Goal: Transaction & Acquisition: Purchase product/service

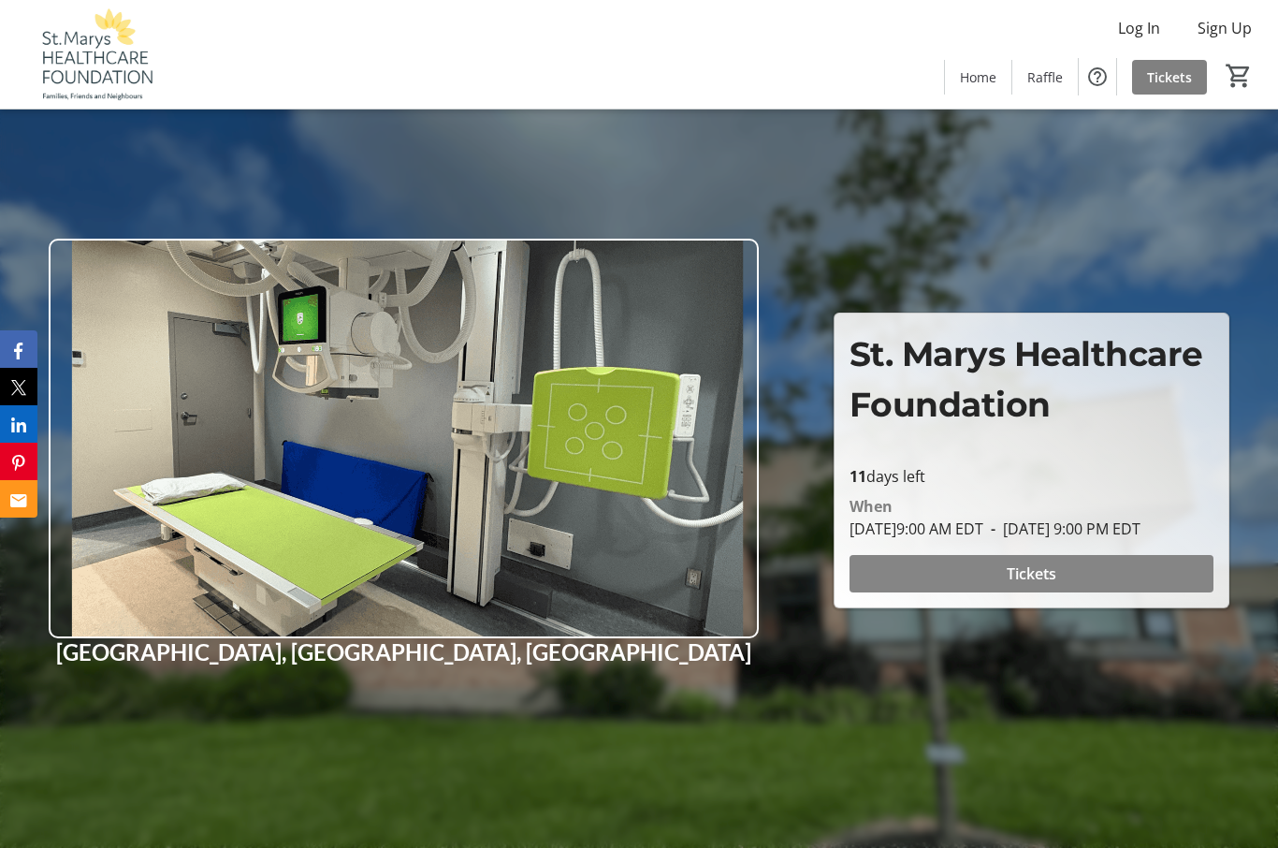
click at [1049, 585] on span "Tickets" at bounding box center [1032, 573] width 50 height 22
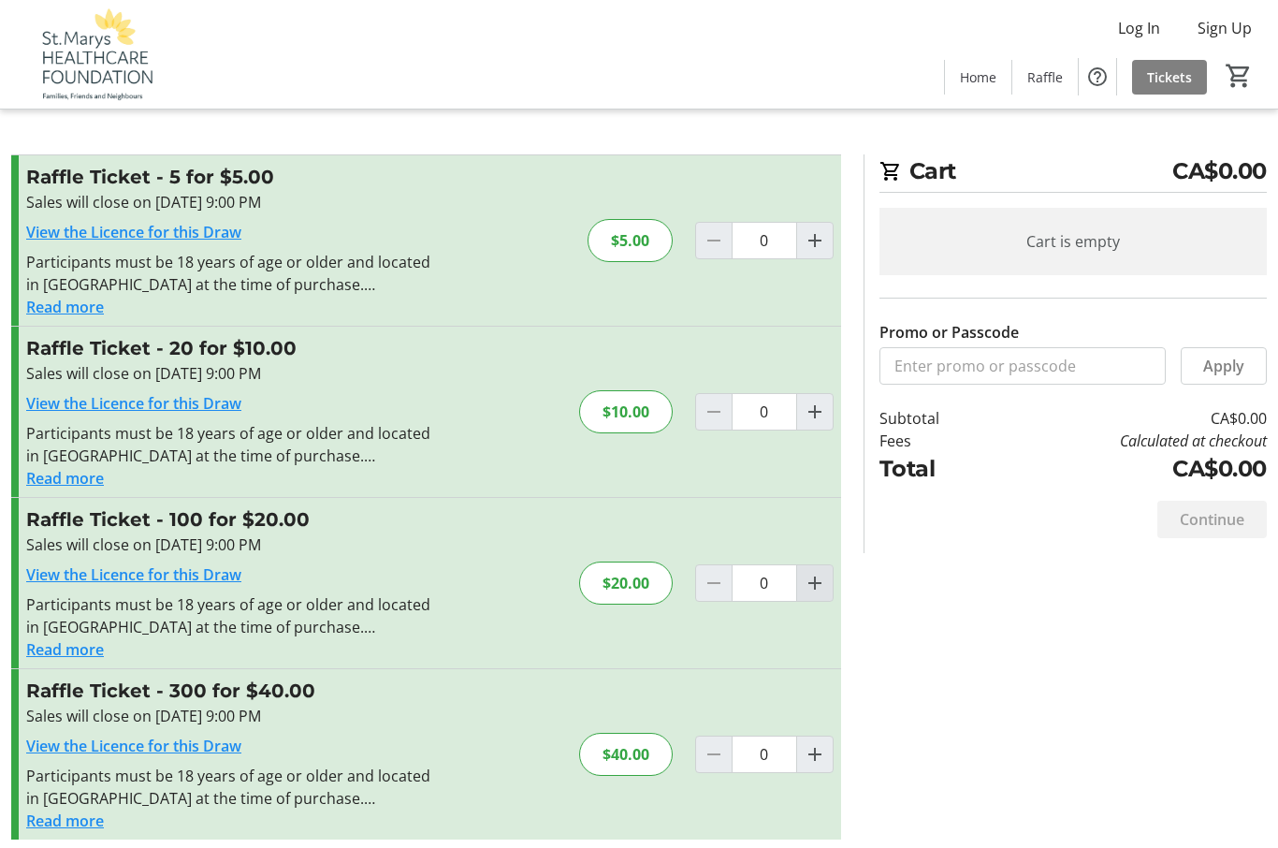
click at [815, 590] on mat-icon "Increment by one" at bounding box center [815, 583] width 22 height 22
type input "1"
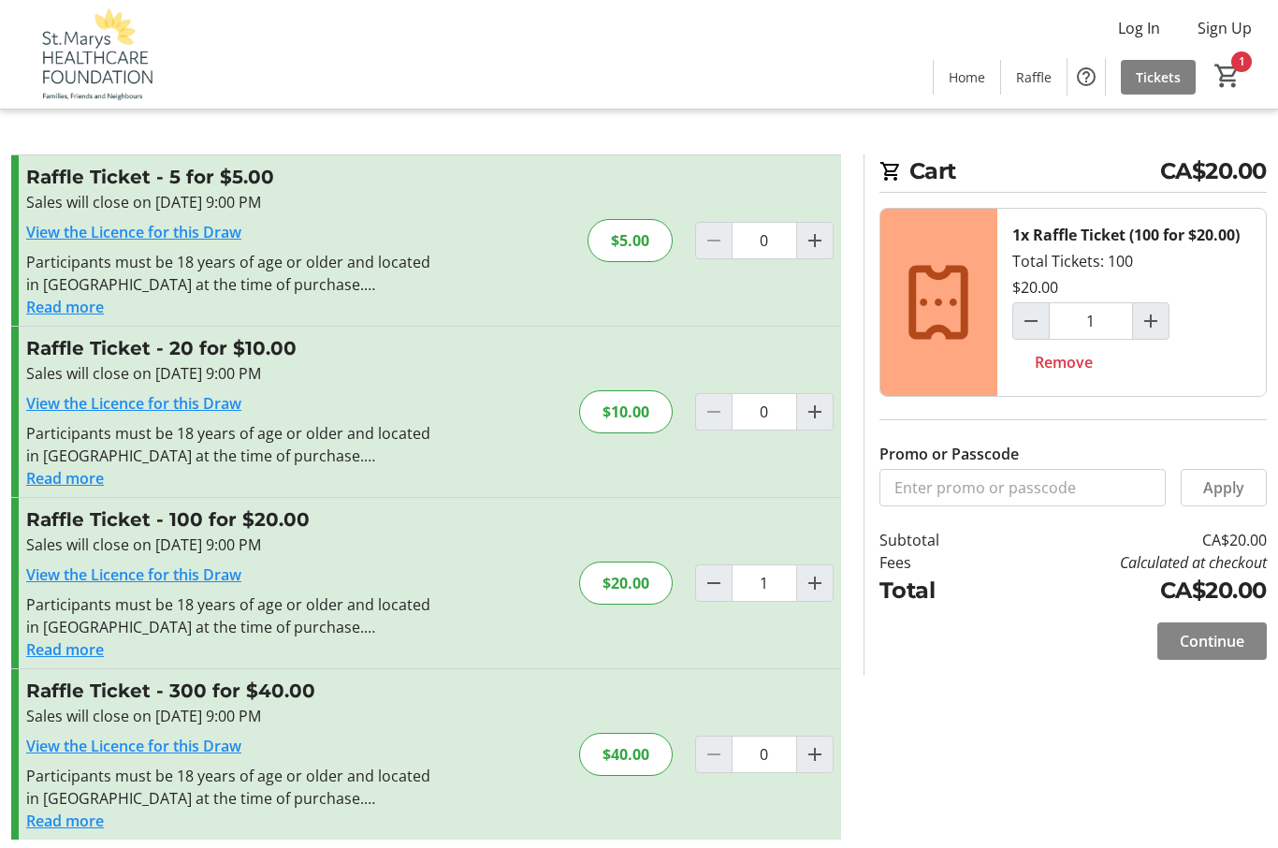
click at [1221, 653] on span at bounding box center [1212, 641] width 109 height 45
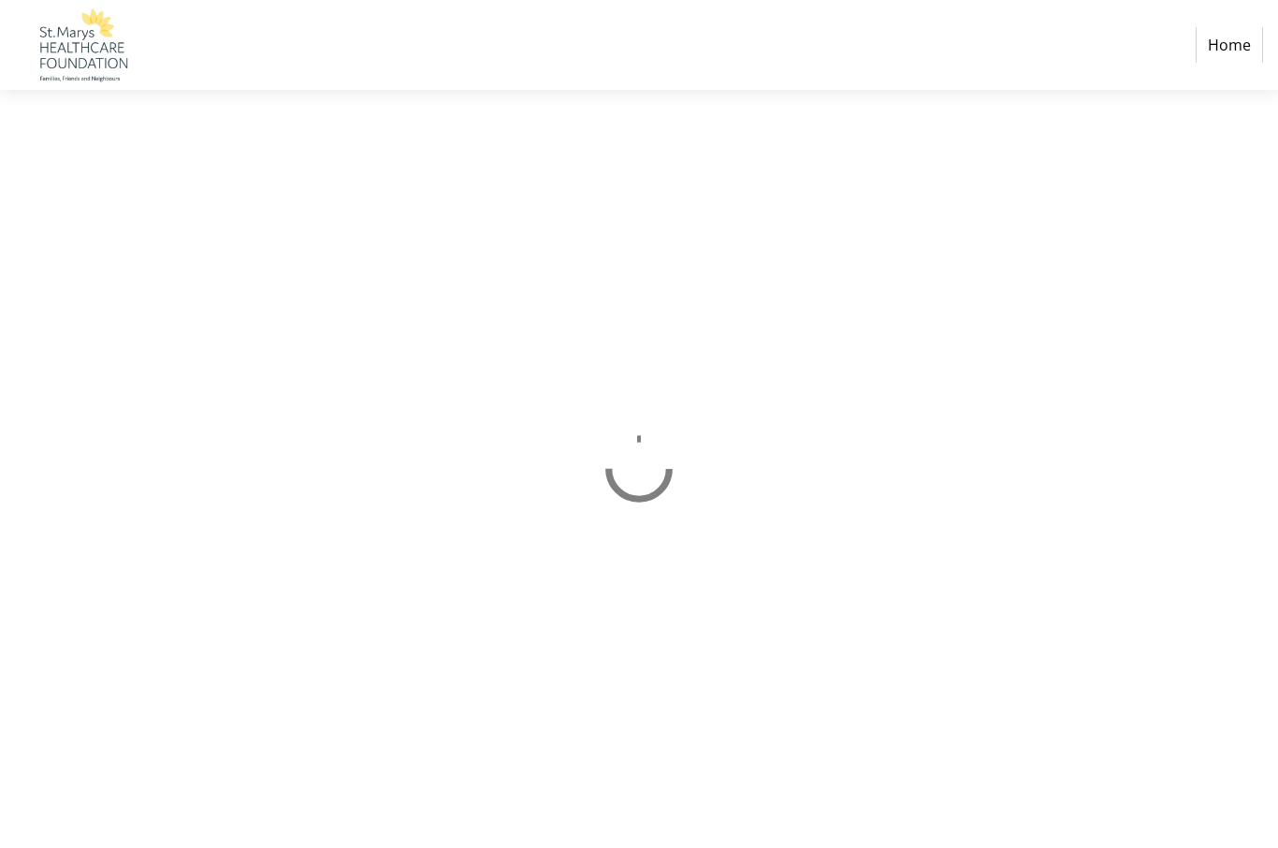
select select "CA"
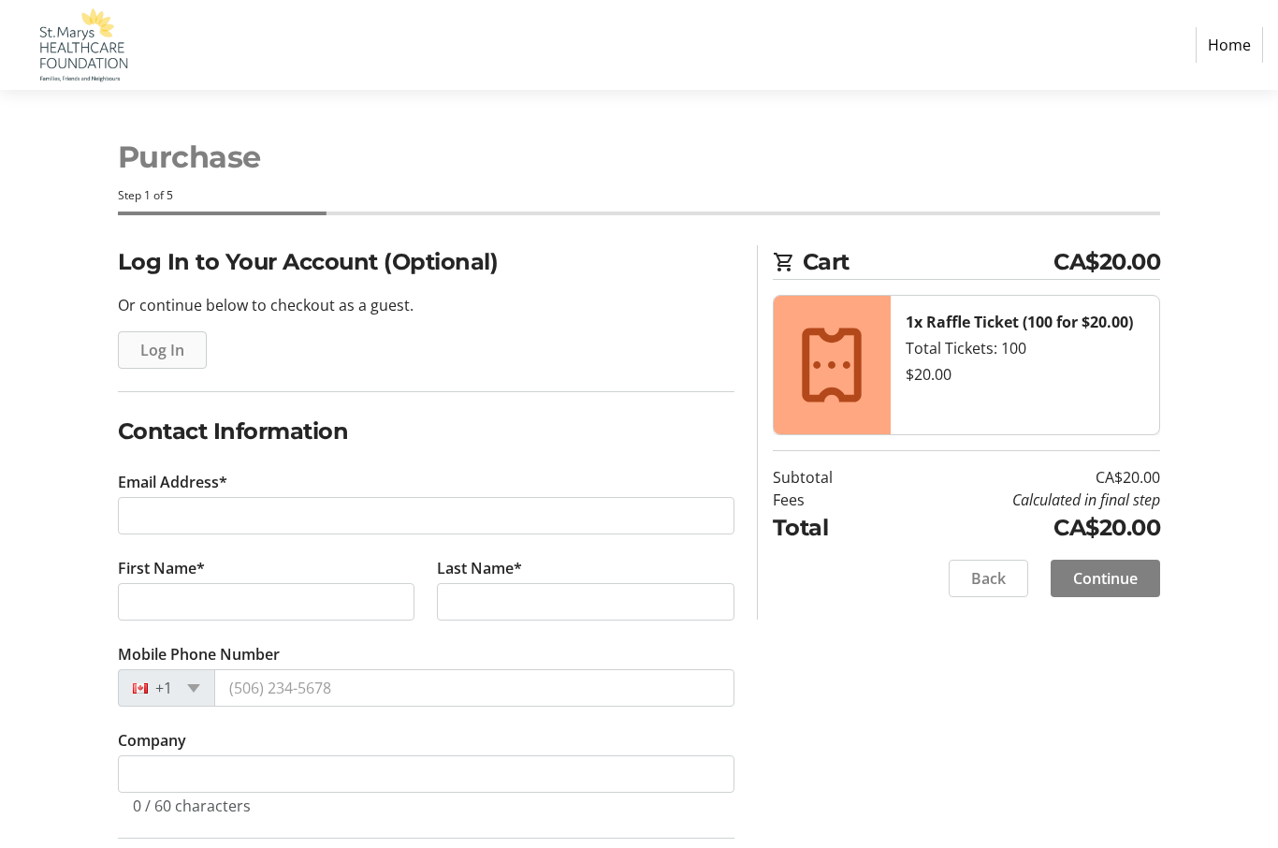
click at [157, 358] on span "Log In" at bounding box center [162, 350] width 44 height 22
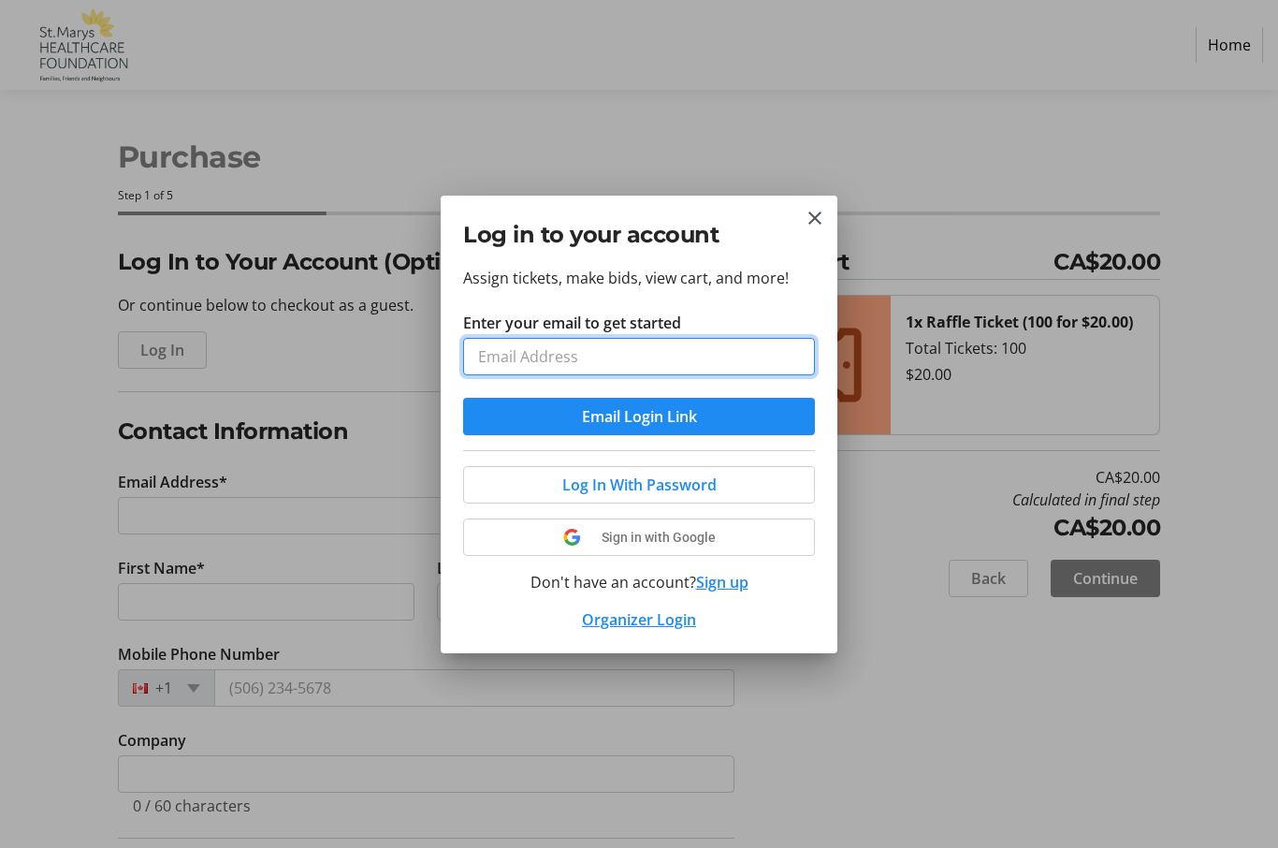
type input "j"
click at [817, 208] on mat-icon "Close" at bounding box center [815, 218] width 22 height 22
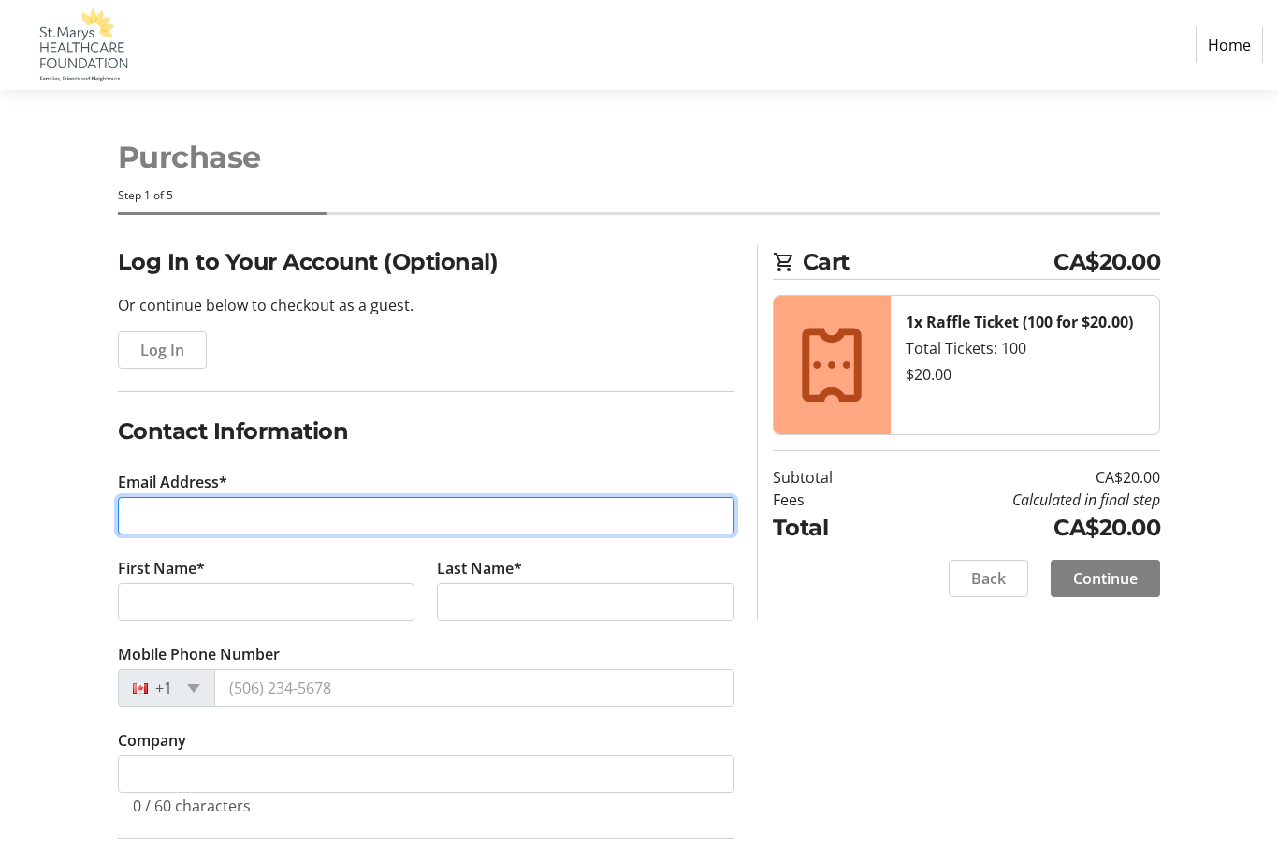
click at [305, 511] on input "Email Address*" at bounding box center [426, 515] width 617 height 37
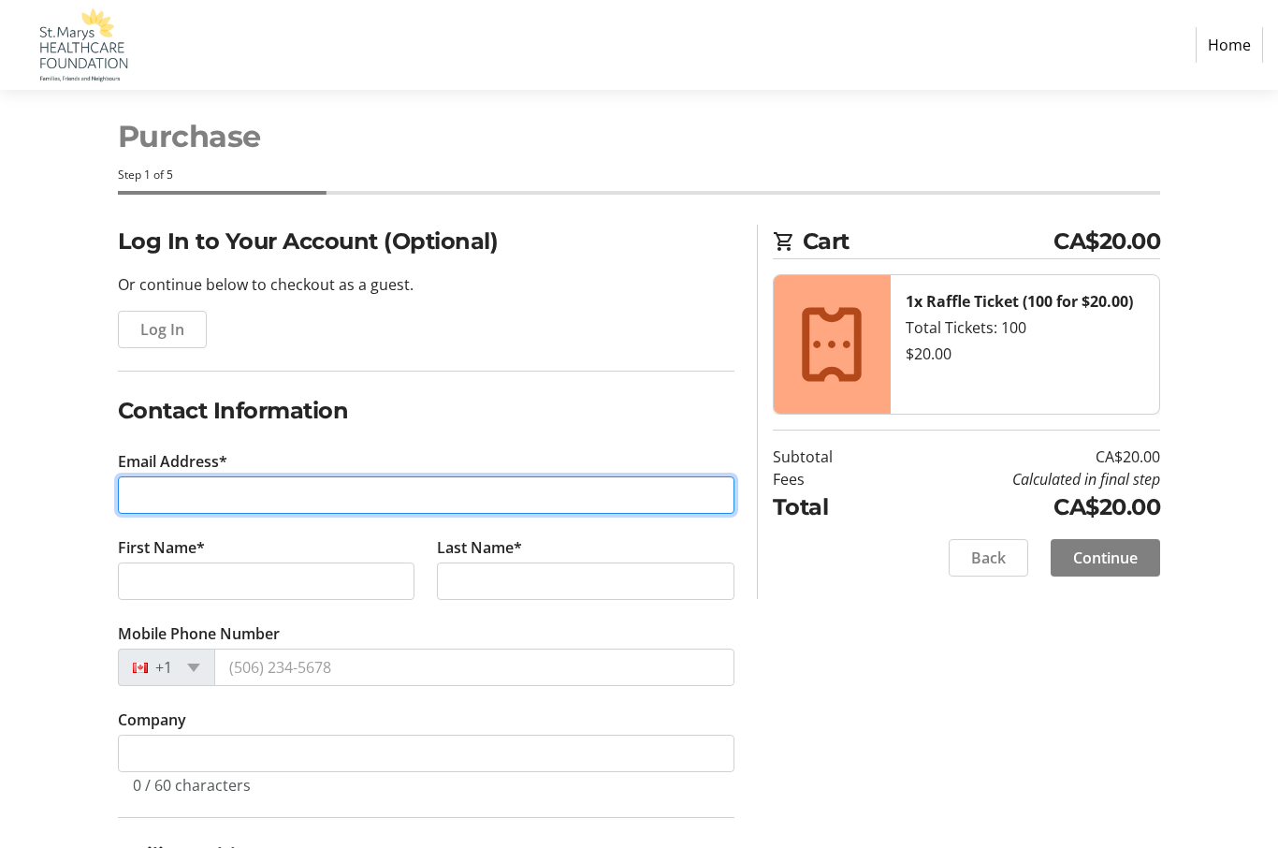
scroll to position [17, 0]
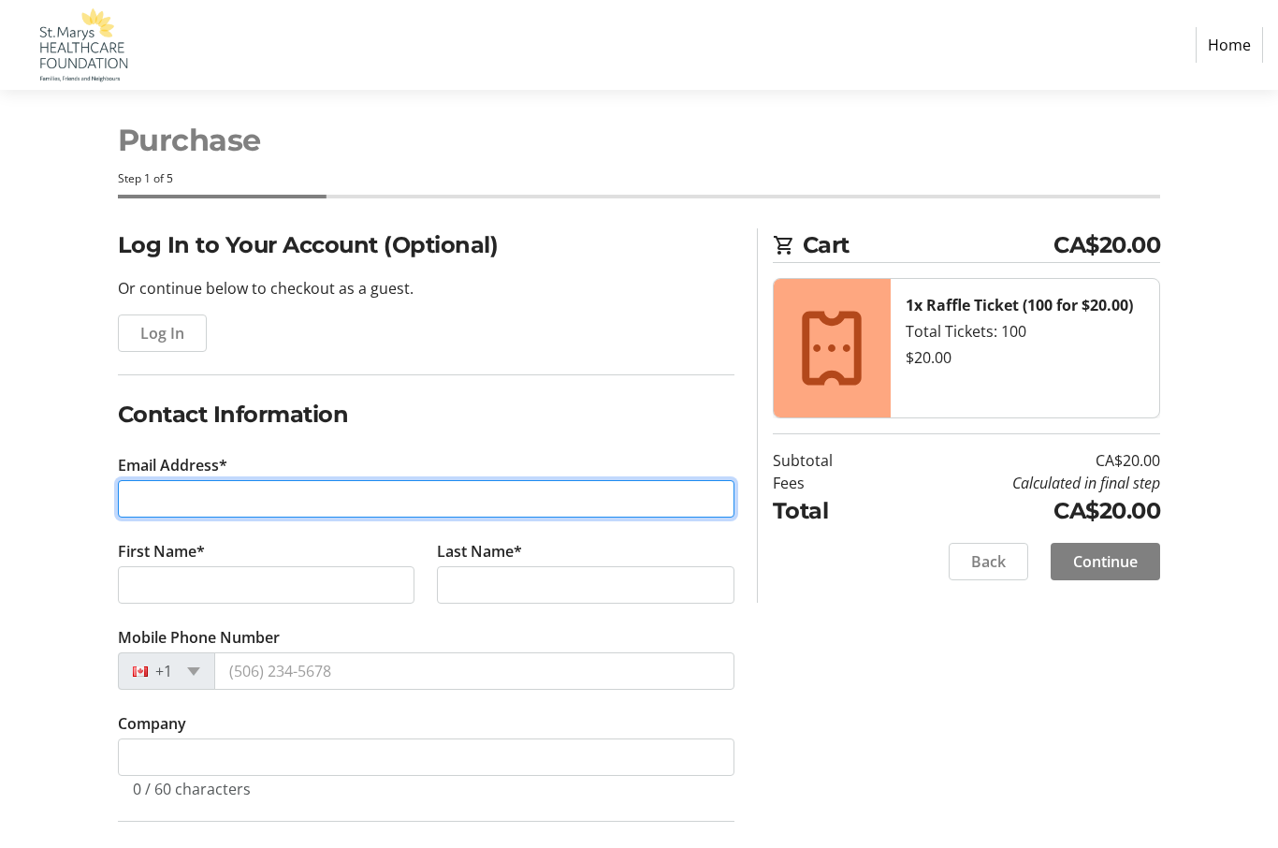
click at [420, 505] on input "Email Address*" at bounding box center [426, 498] width 617 height 37
type input "[PERSON_NAME][EMAIL_ADDRESS][DOMAIN_NAME]"
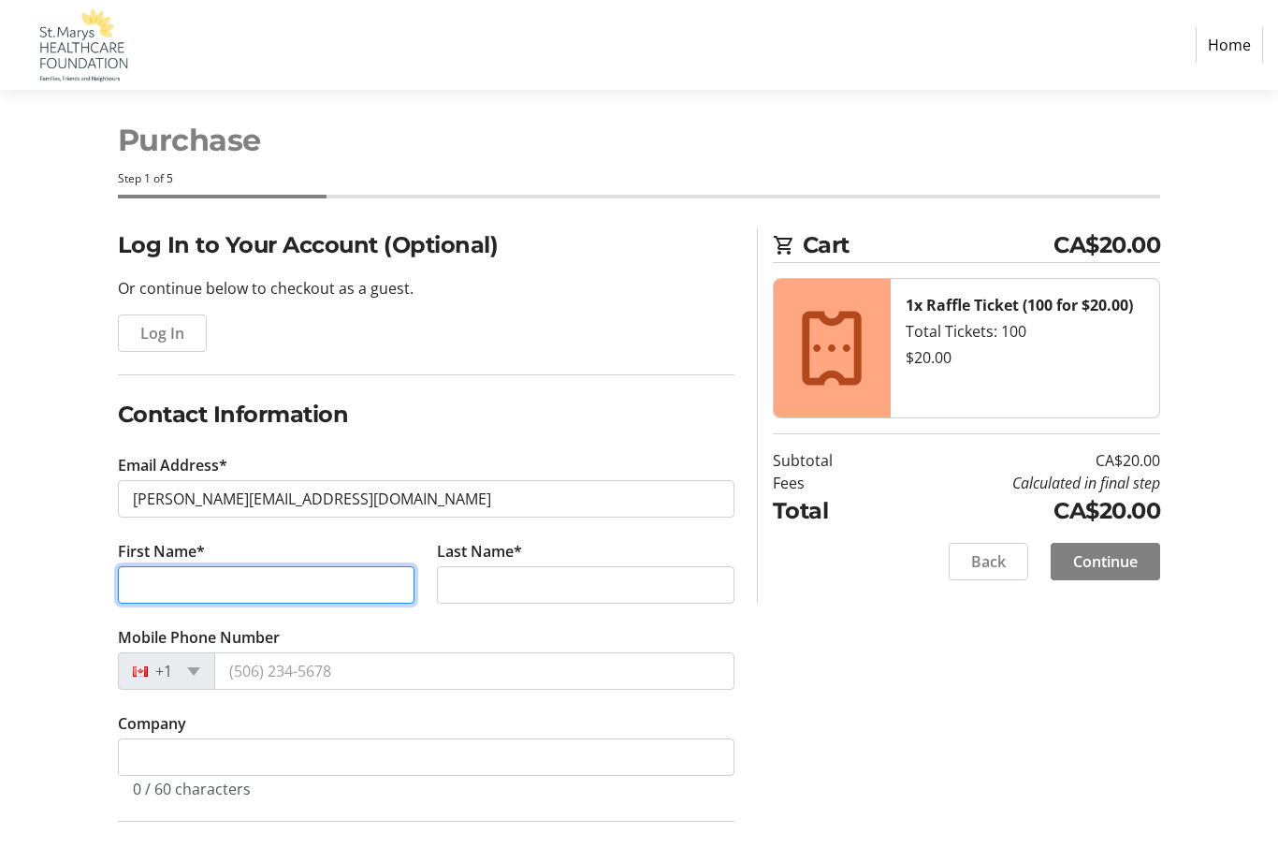
click at [316, 591] on input "First Name*" at bounding box center [267, 584] width 298 height 37
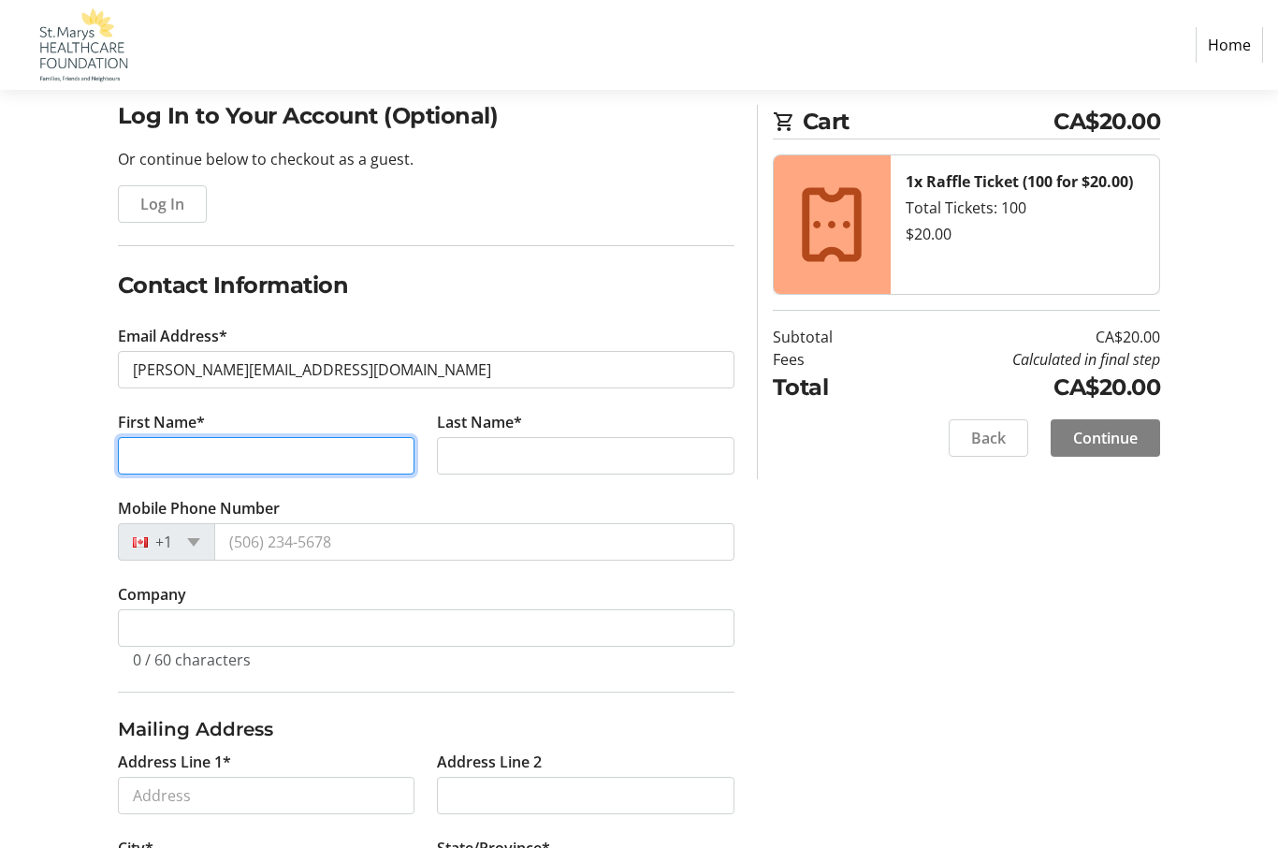
scroll to position [138, 0]
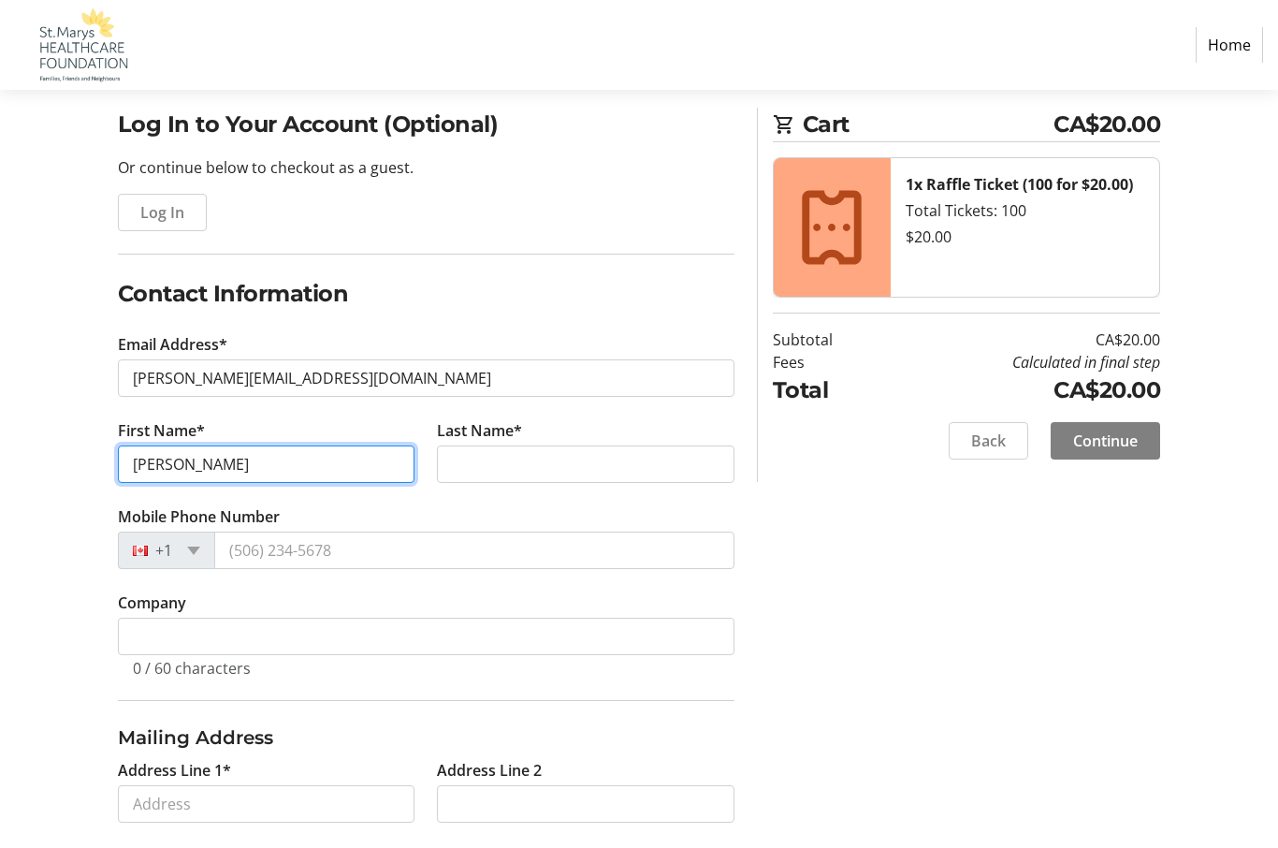
type input "[PERSON_NAME]"
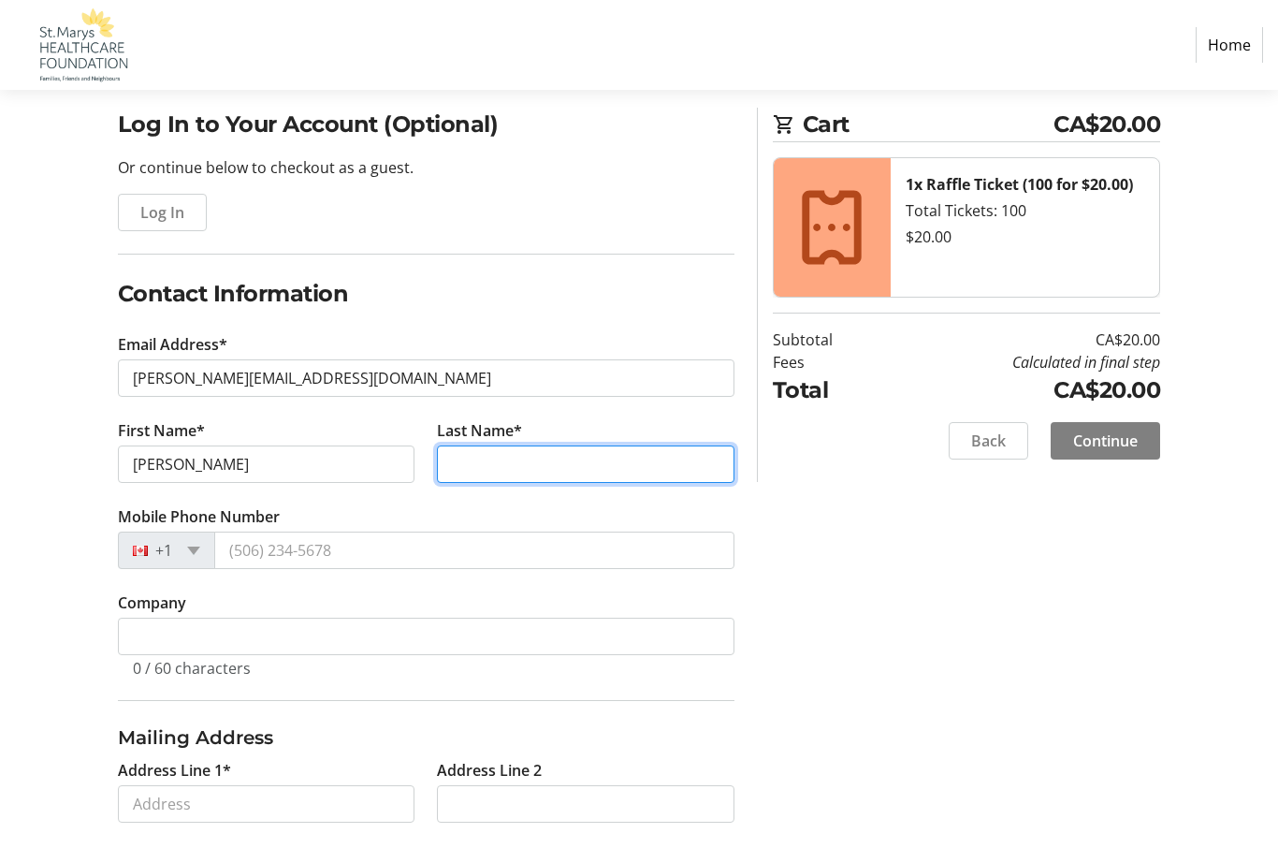
click at [588, 464] on input "Last Name*" at bounding box center [586, 463] width 298 height 37
type input "van het Veld"
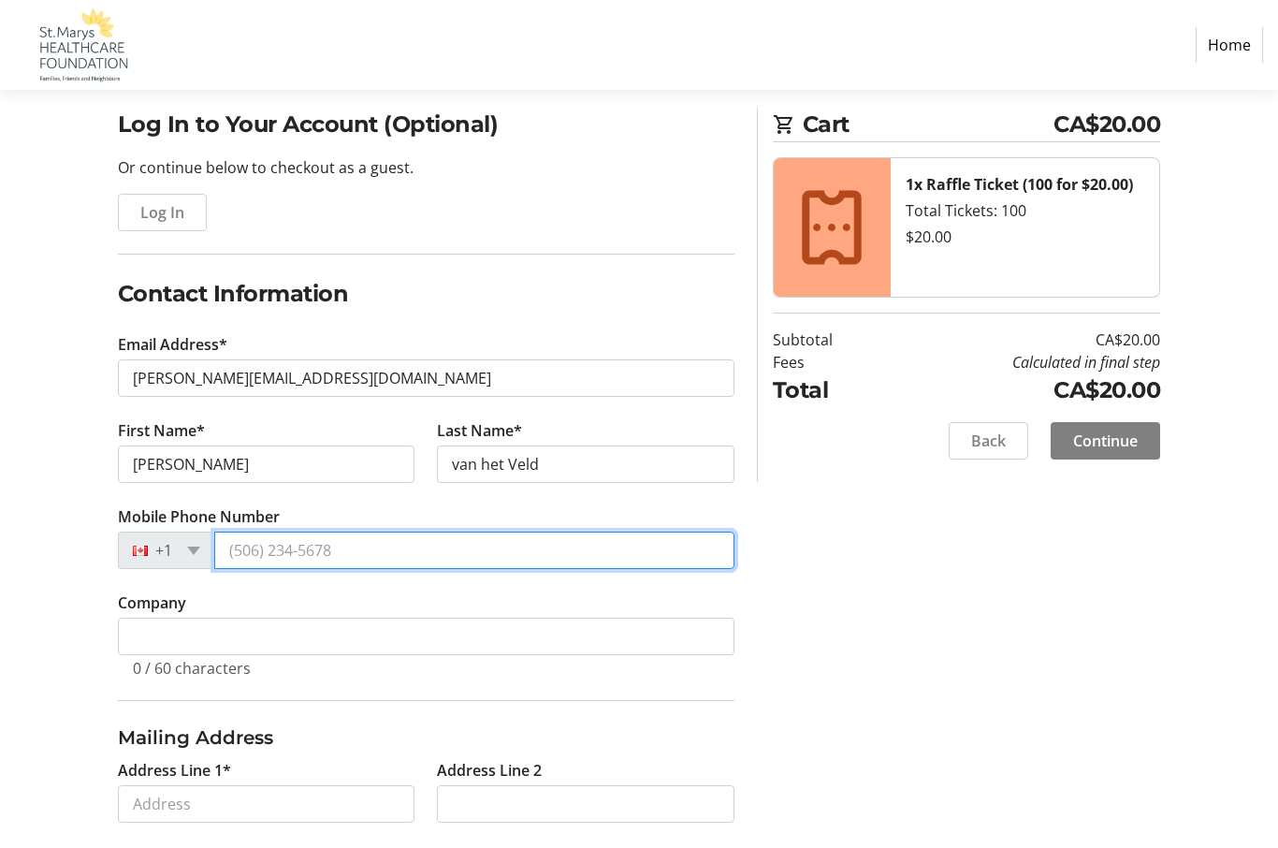
click at [432, 566] on input "Mobile Phone Number" at bounding box center [474, 549] width 520 height 37
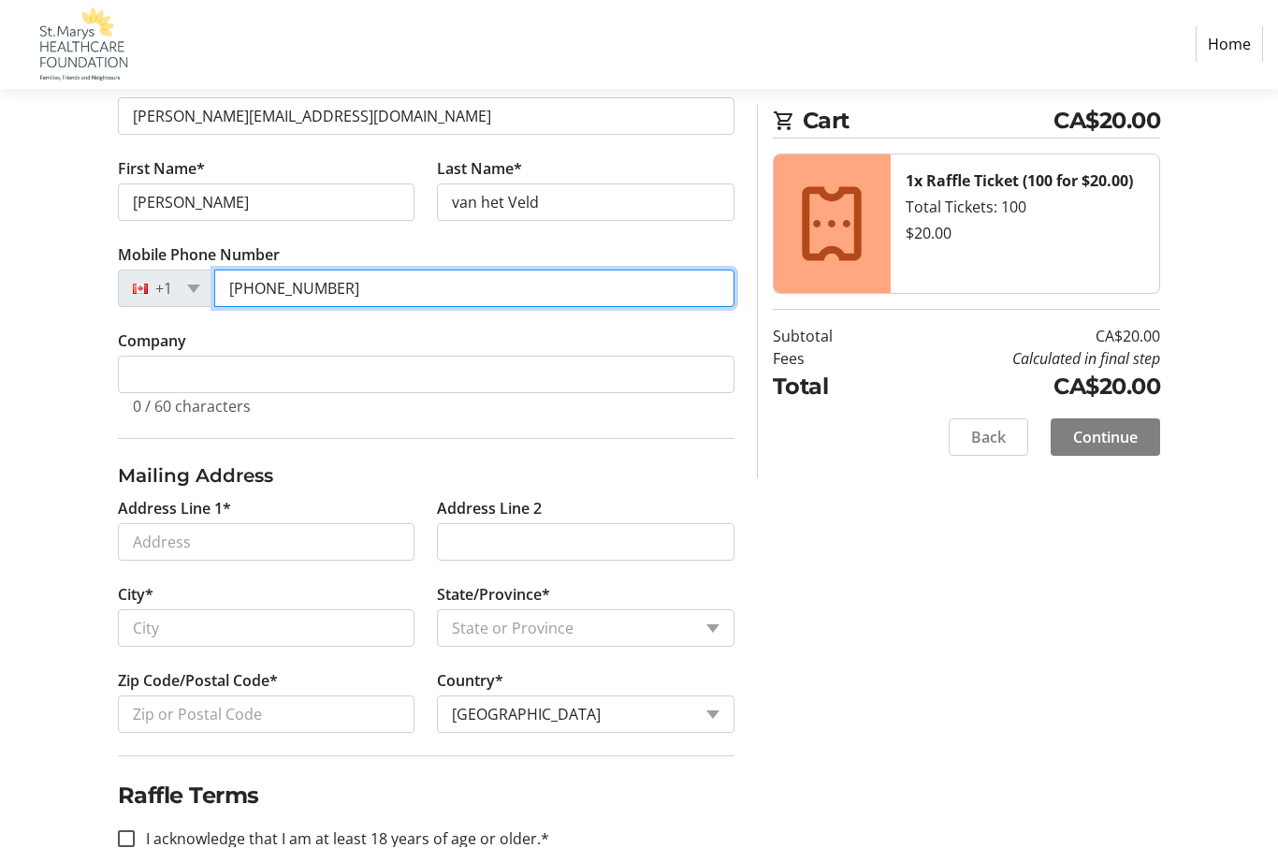
scroll to position [400, 0]
type input "[PHONE_NUMBER]"
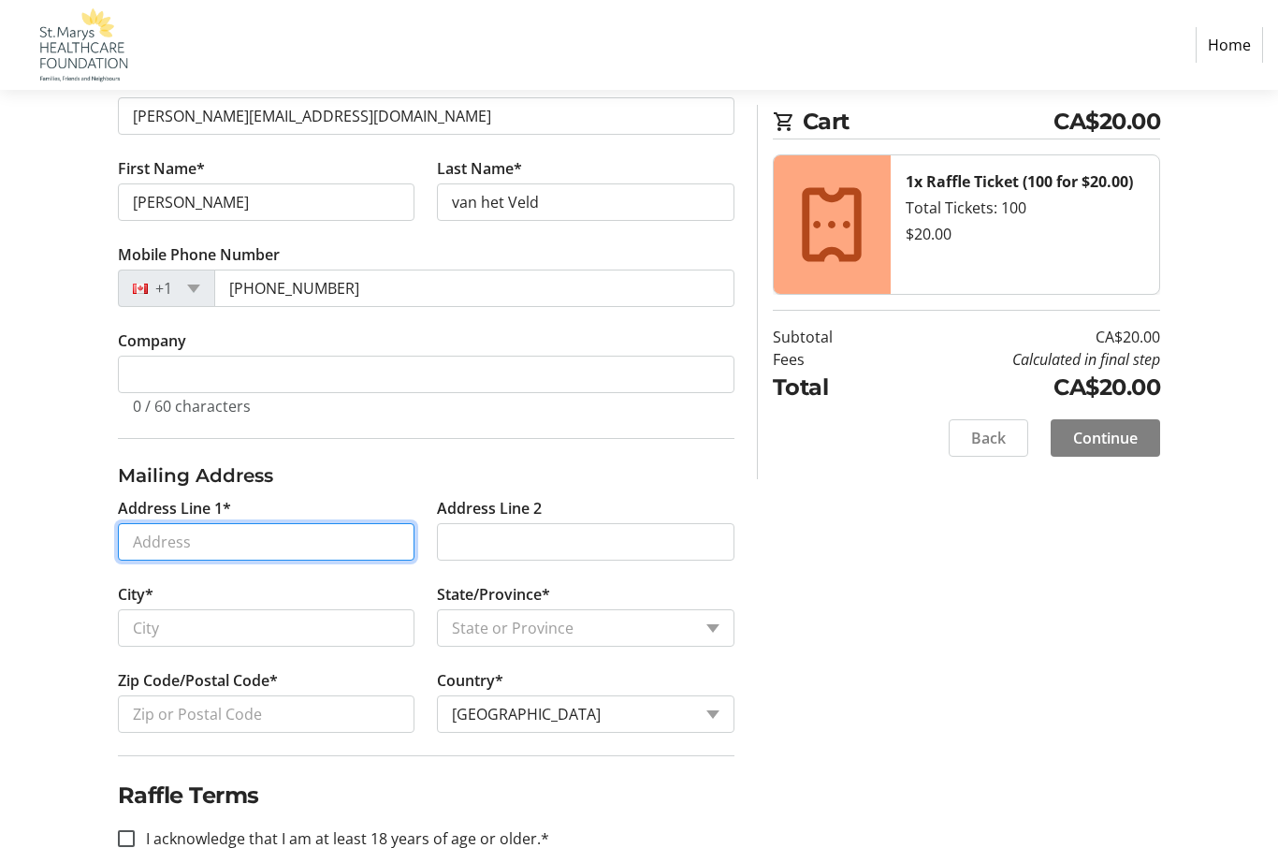
click at [338, 548] on input "Address Line 1*" at bounding box center [267, 541] width 298 height 37
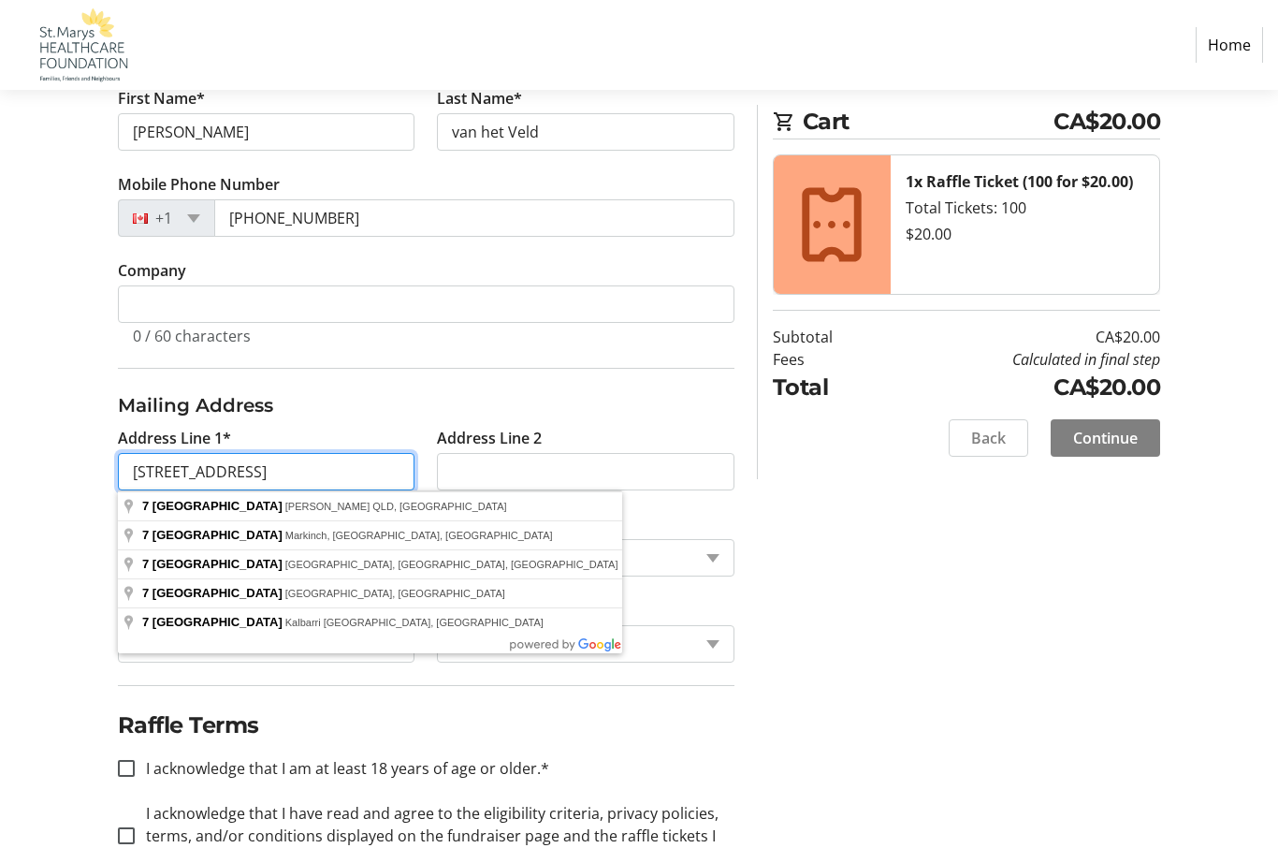
scroll to position [472, 0]
type input "[STREET_ADDRESS]"
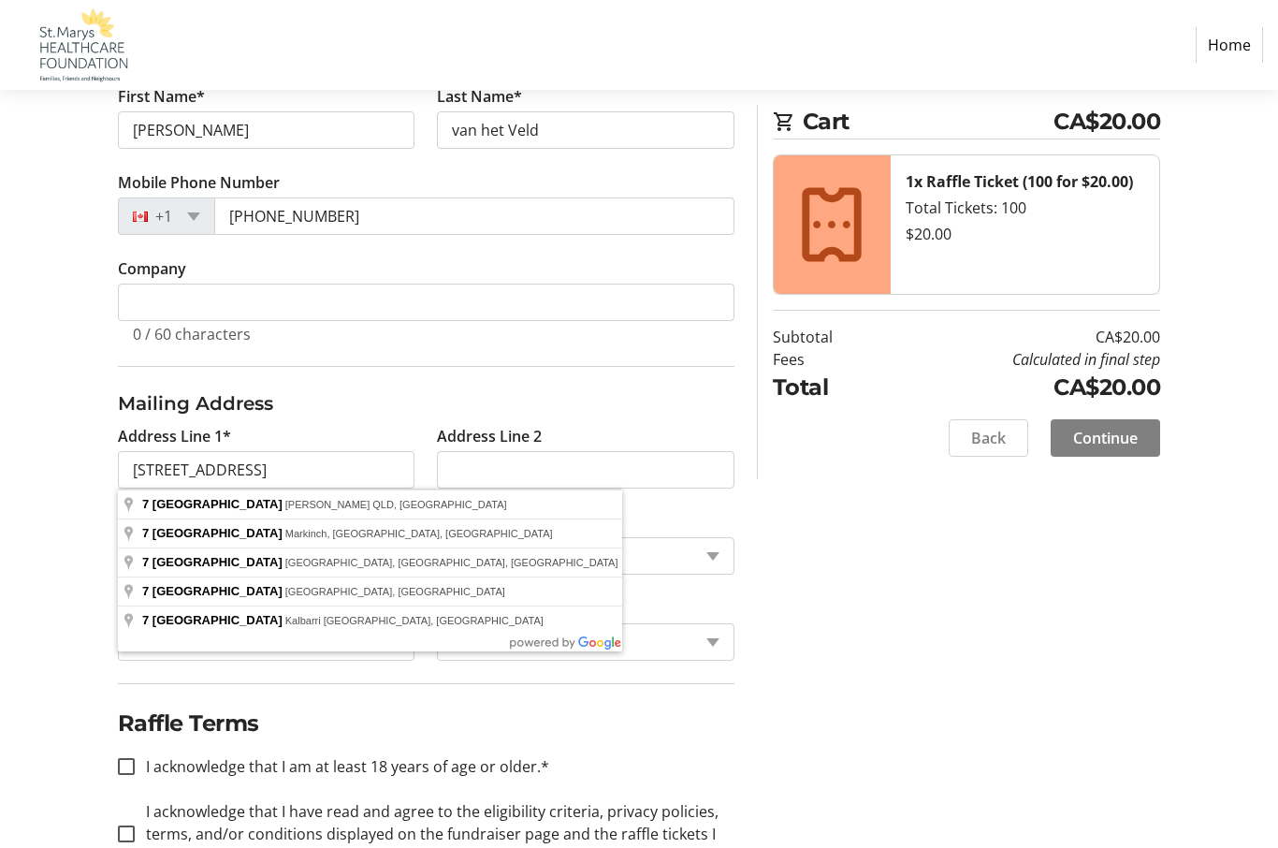
click at [60, 656] on div "Log In to Your Account (Optional) Or continue below to checkout as a guest. Log…" at bounding box center [639, 343] width 1278 height 1139
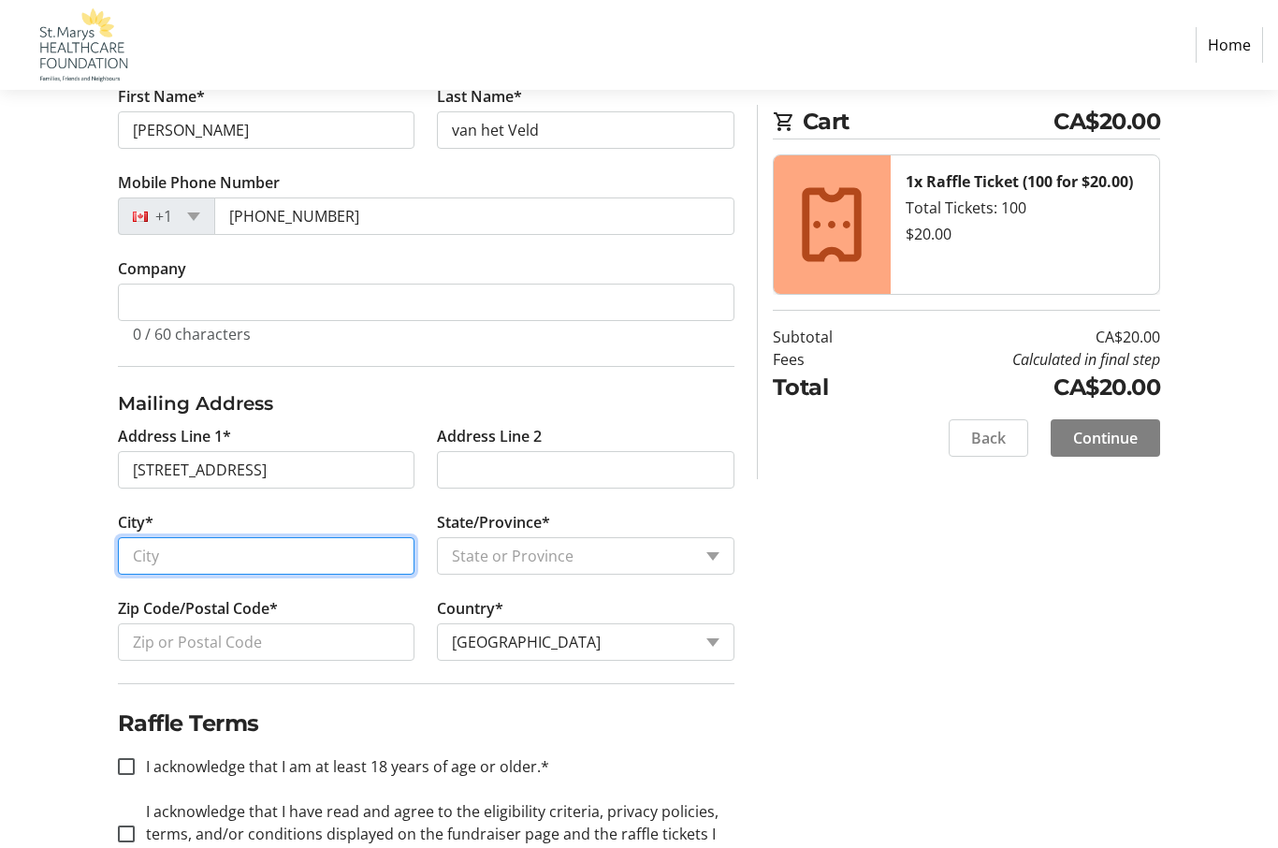
click at [289, 556] on input "City*" at bounding box center [267, 555] width 298 height 37
type input "St. Marys"
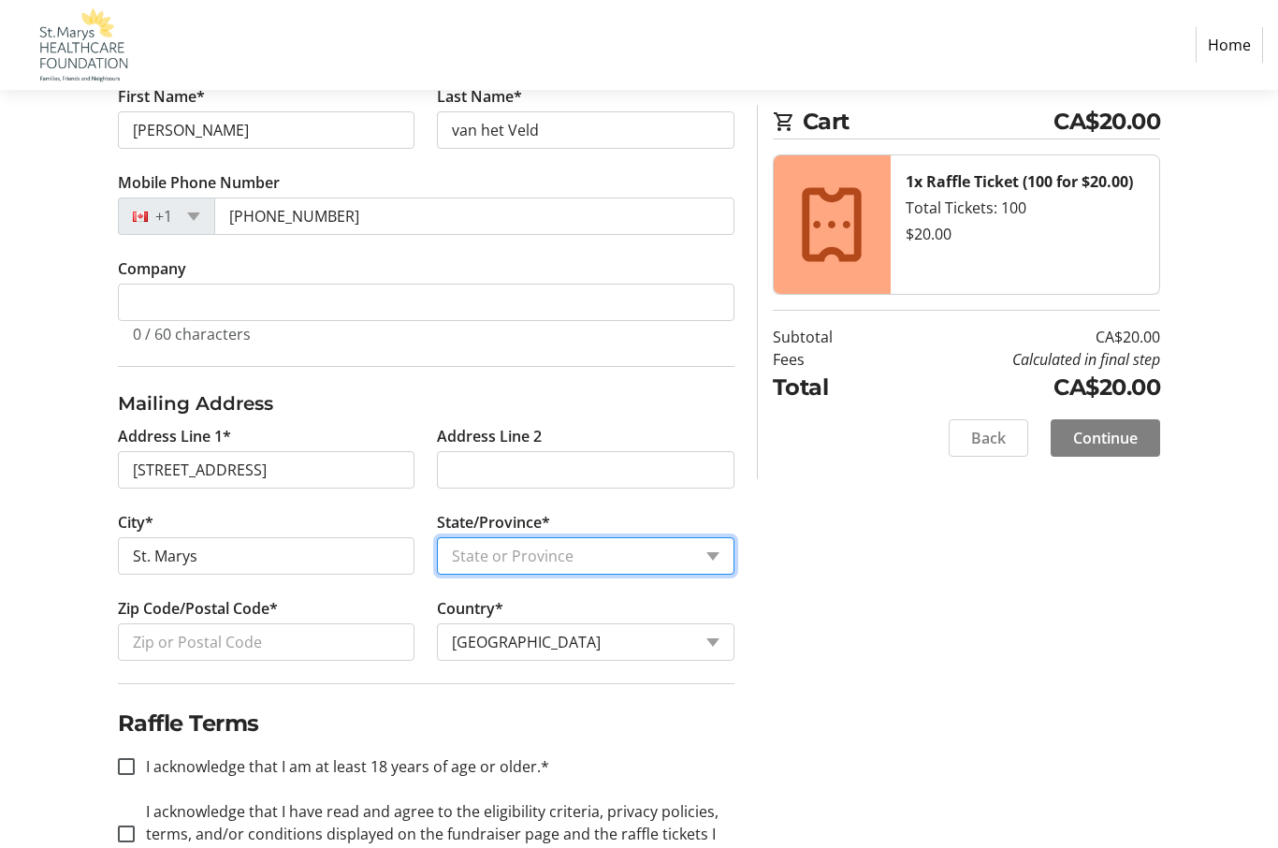
click at [629, 557] on select "State or Province State or Province [GEOGRAPHIC_DATA] [GEOGRAPHIC_DATA] [GEOGRA…" at bounding box center [586, 555] width 298 height 37
select select "ON"
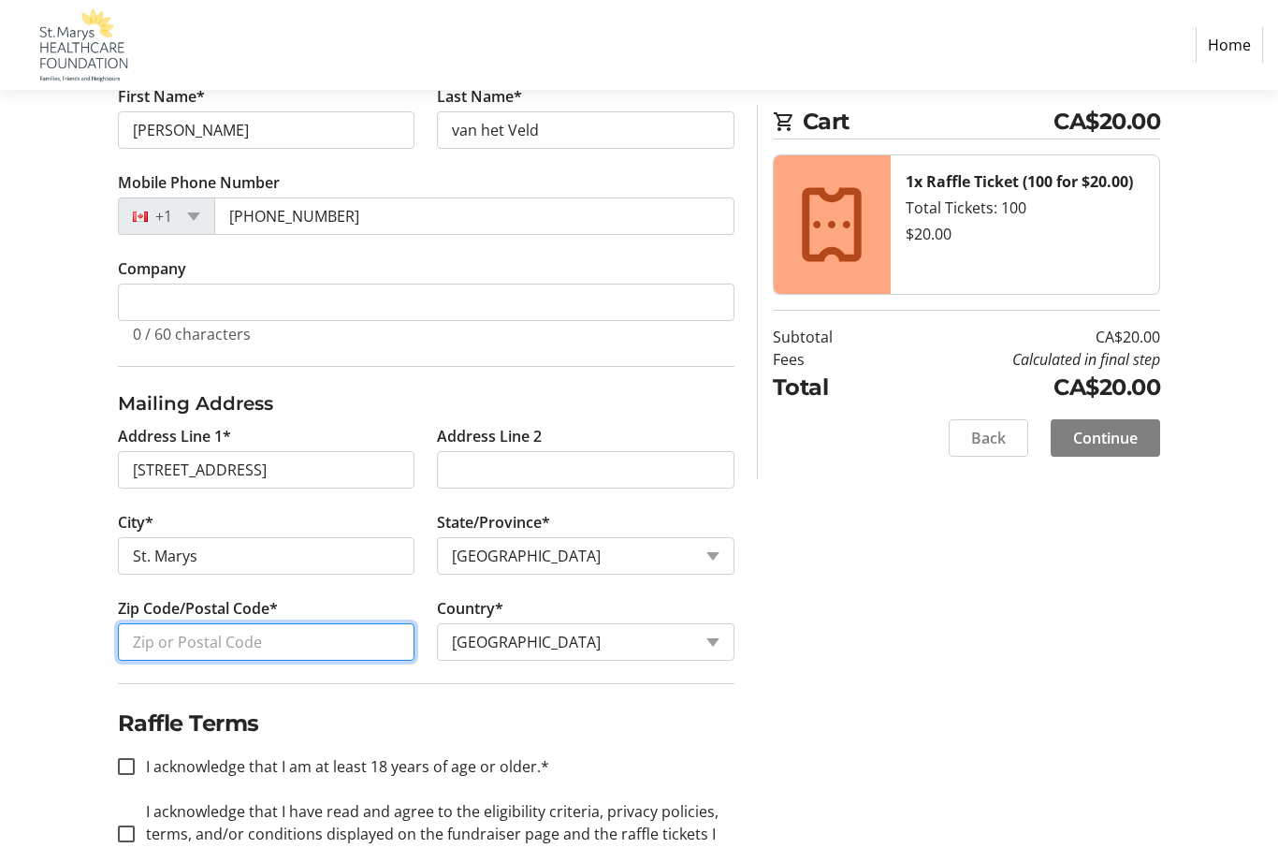
click at [276, 635] on input "Zip Code/Postal Code*" at bounding box center [267, 641] width 298 height 37
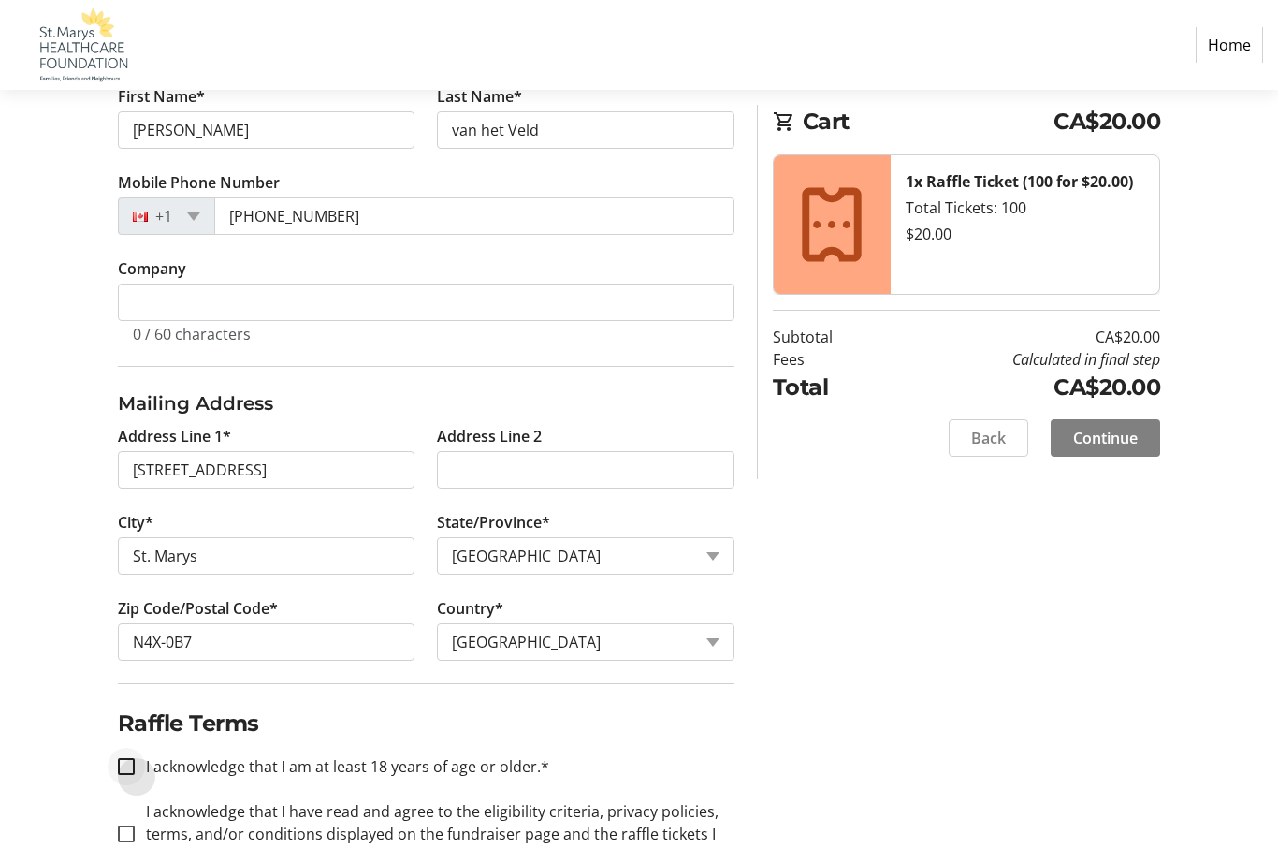
click at [147, 764] on fieldset "Raffle Terms I acknowledge that I am at least 18 years of age or older.* I ackn…" at bounding box center [426, 786] width 617 height 207
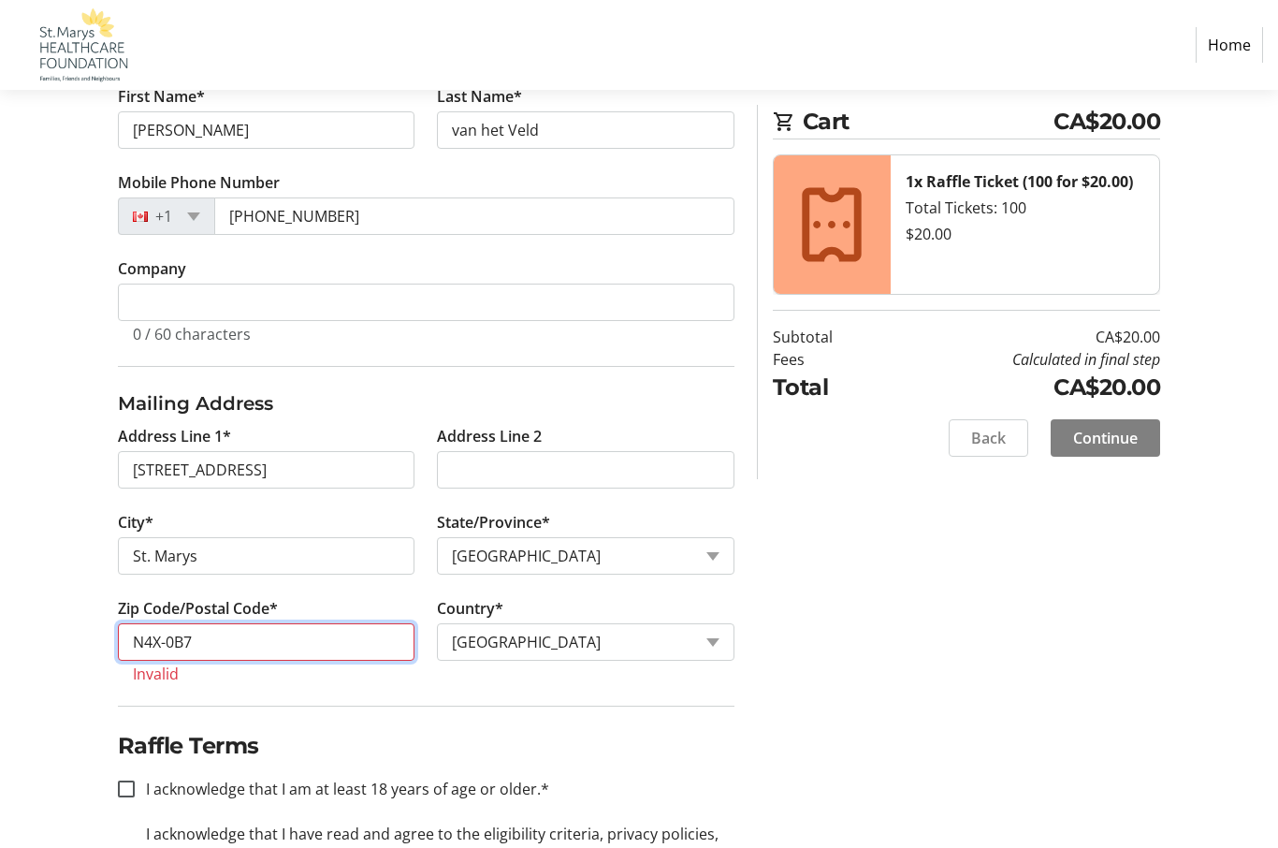
click at [277, 651] on input "N4X-0B7" at bounding box center [267, 641] width 298 height 37
type input "N"
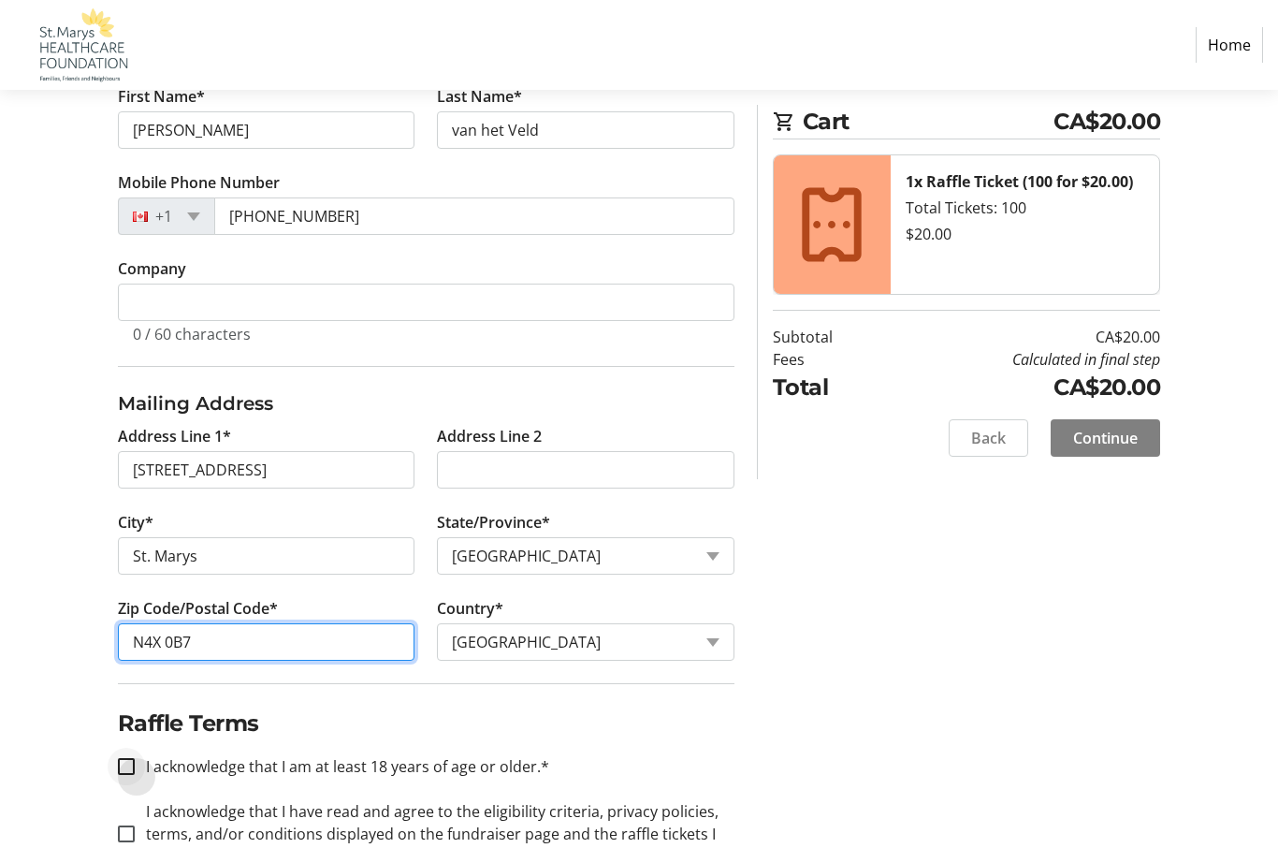
type input "N4X 0B7"
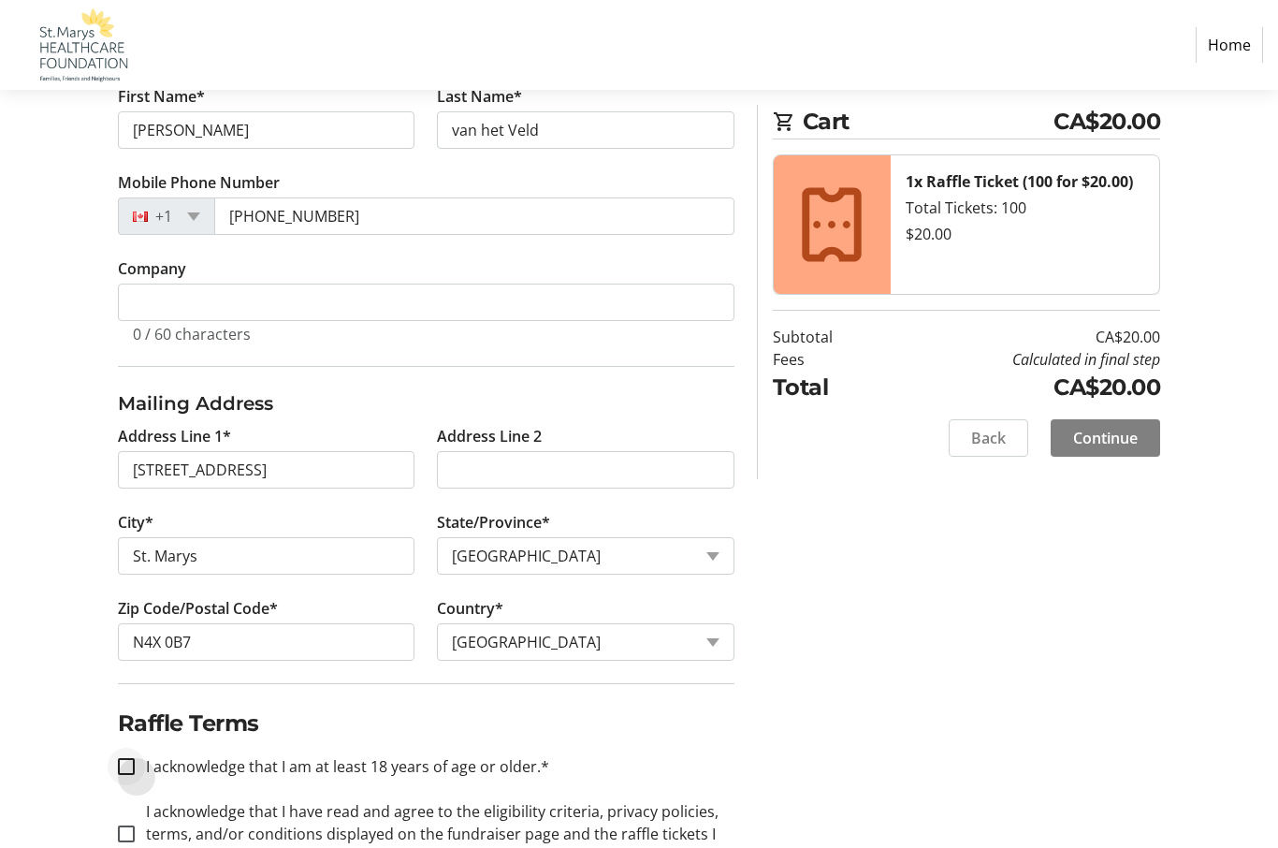
click at [128, 779] on div at bounding box center [126, 766] width 45 height 45
checkbox input "true"
click at [121, 840] on input "I acknowledge that I have read and agree to the eligibility criteria, privacy p…" at bounding box center [126, 833] width 17 height 17
checkbox input "true"
click at [1130, 454] on span at bounding box center [1105, 437] width 109 height 45
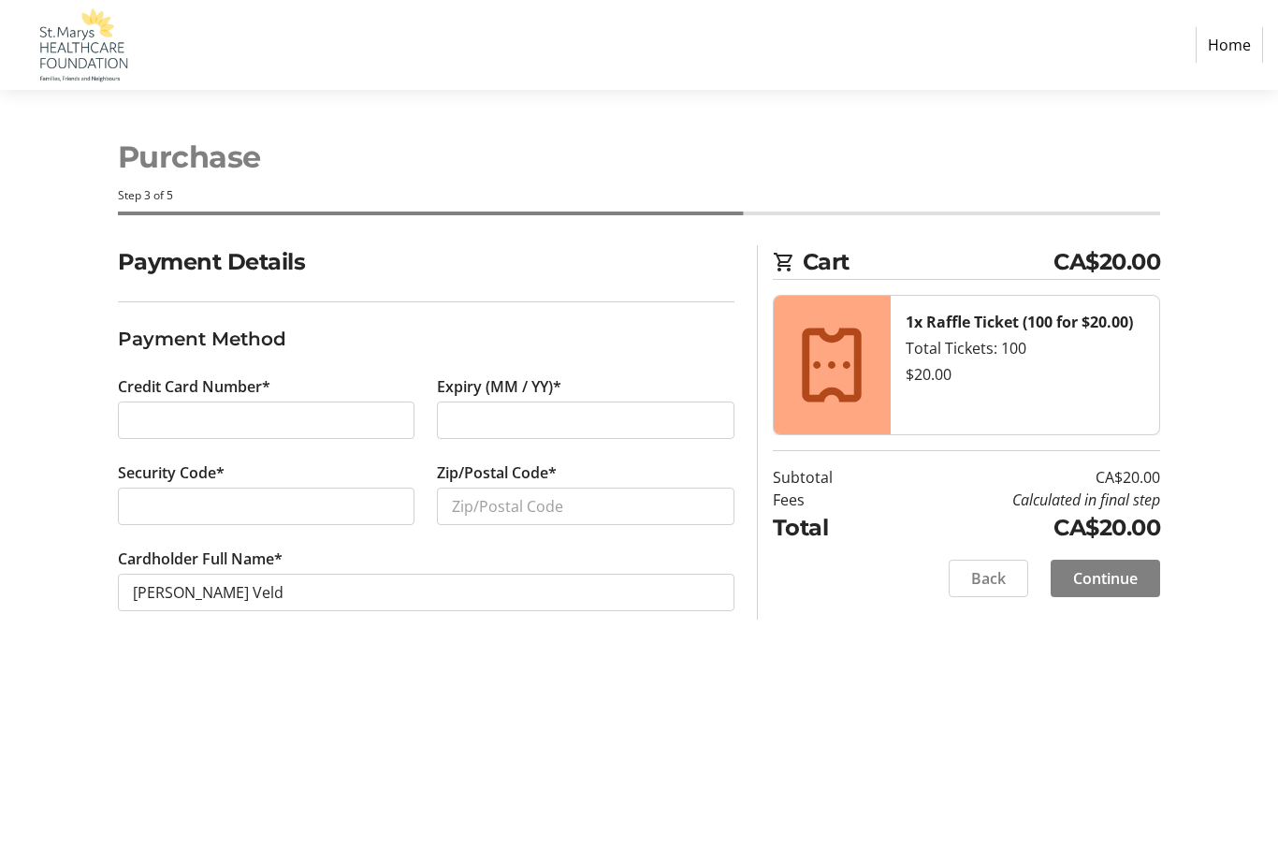
click at [300, 522] on div at bounding box center [267, 506] width 298 height 37
click at [627, 515] on input "Zip/Postal Code*" at bounding box center [586, 506] width 298 height 37
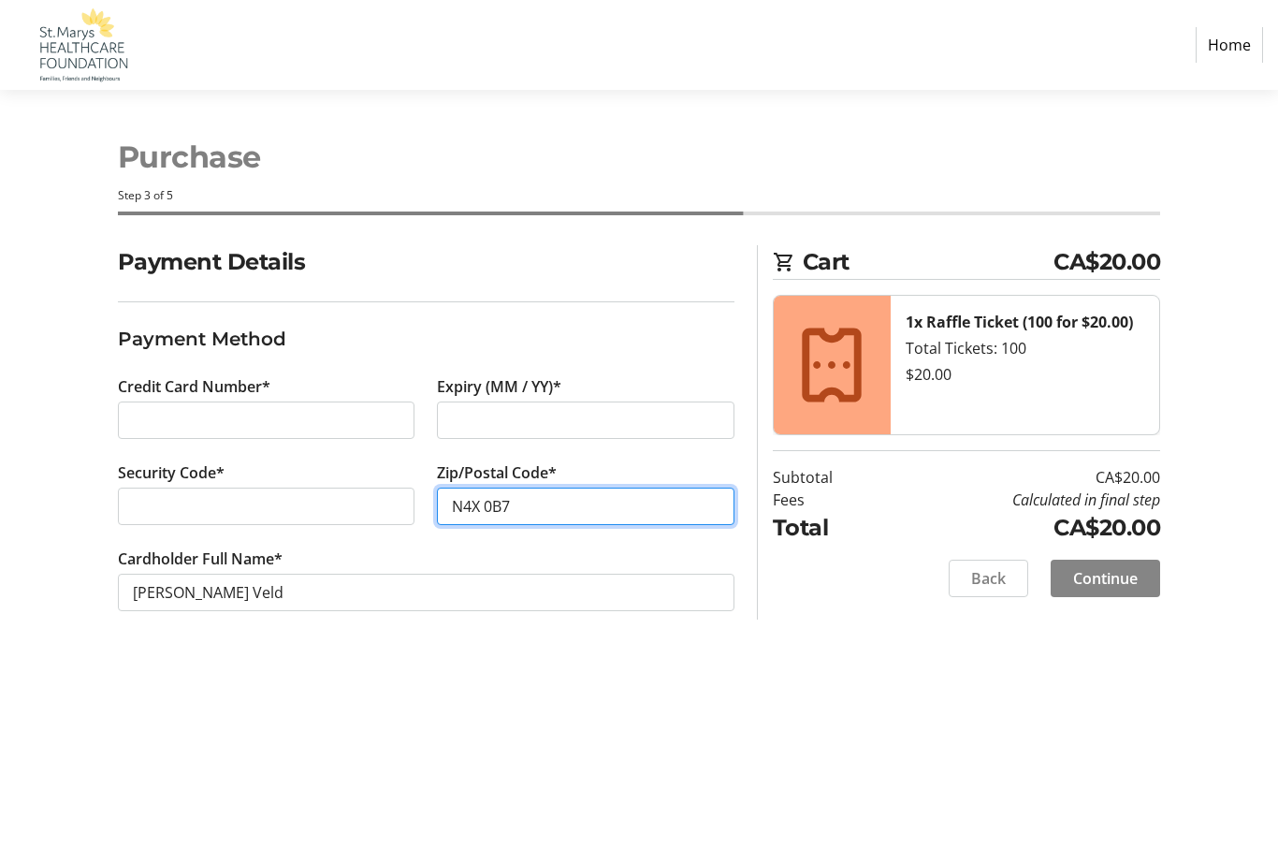
type input "N4X 0B7"
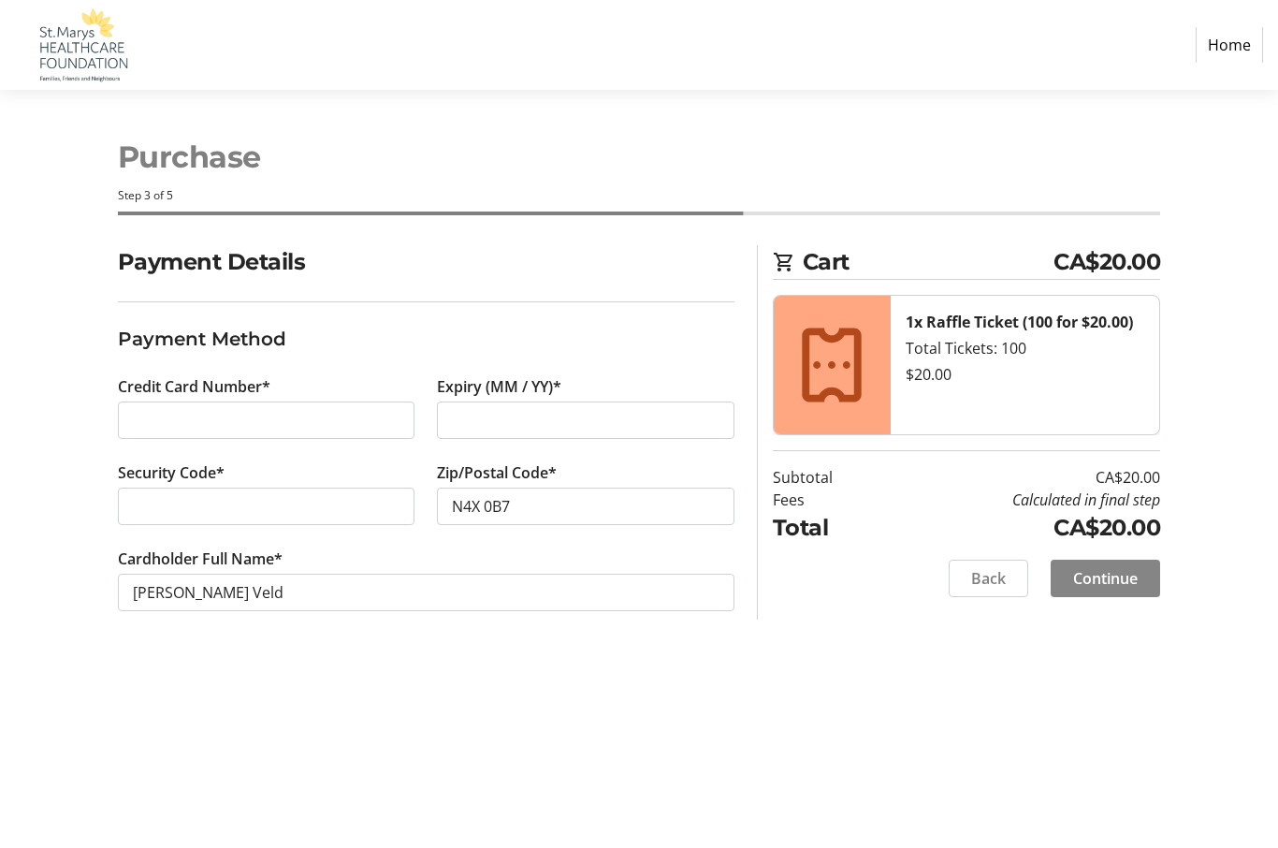
click at [1106, 581] on span "Continue" at bounding box center [1105, 578] width 65 height 22
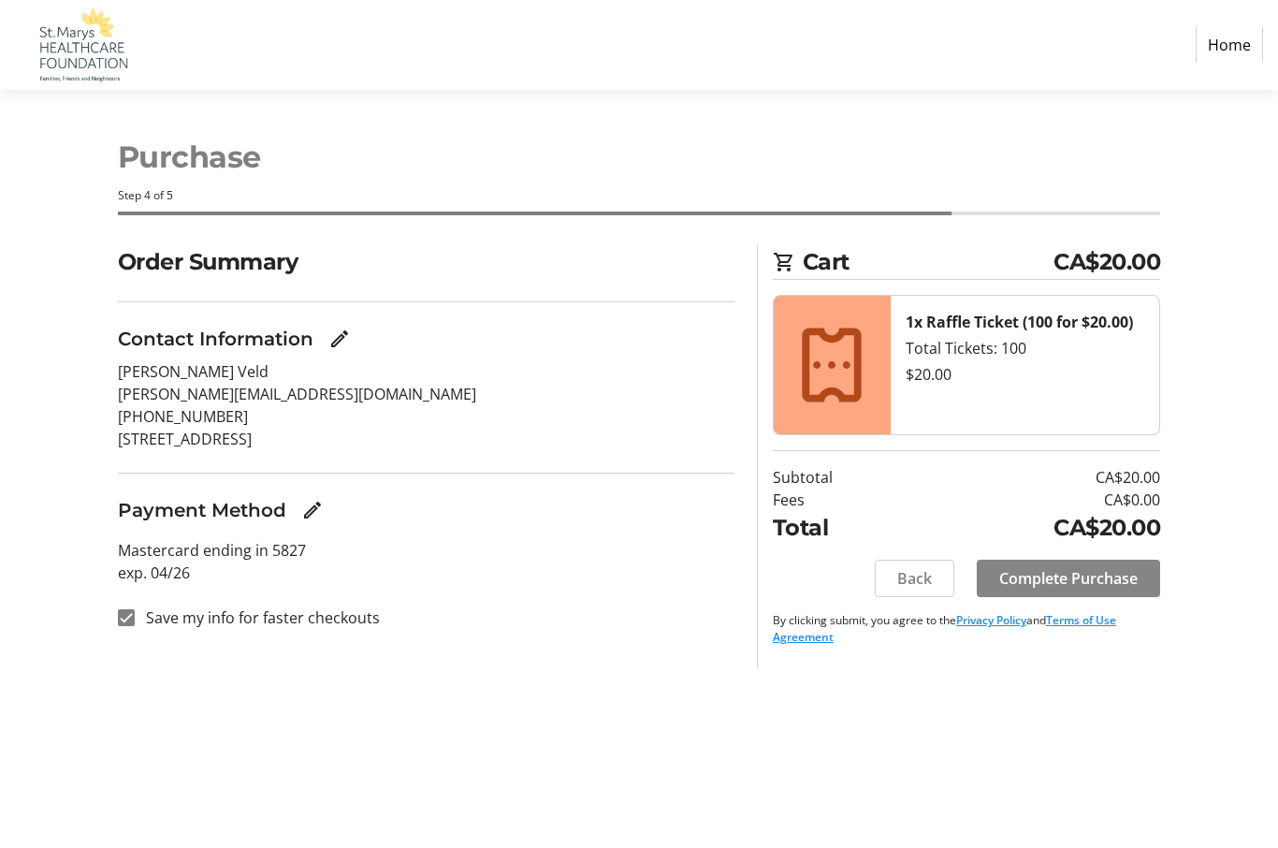
click at [1105, 581] on span "Complete Purchase" at bounding box center [1068, 578] width 138 height 22
